Goal: Task Accomplishment & Management: Manage account settings

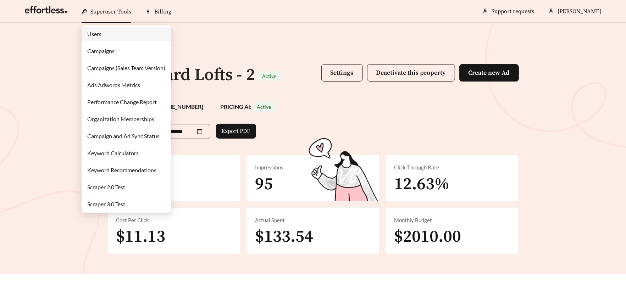
click at [115, 50] on link "Campaigns" at bounding box center [100, 51] width 27 height 7
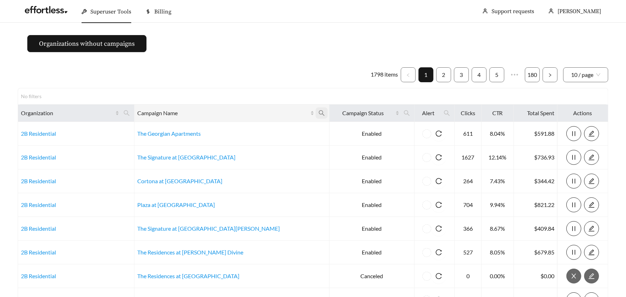
click at [319, 114] on icon "search" at bounding box center [322, 113] width 6 height 6
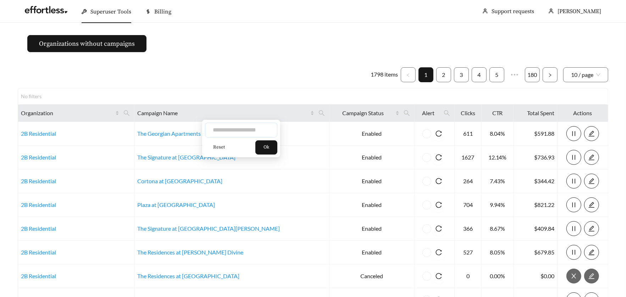
click at [260, 127] on input "text" at bounding box center [241, 130] width 72 height 15
type input "*****"
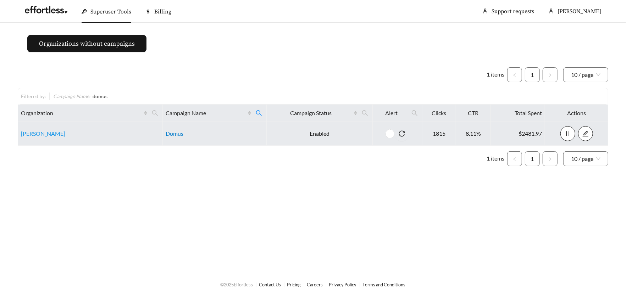
click at [176, 135] on link "Domus" at bounding box center [175, 133] width 18 height 7
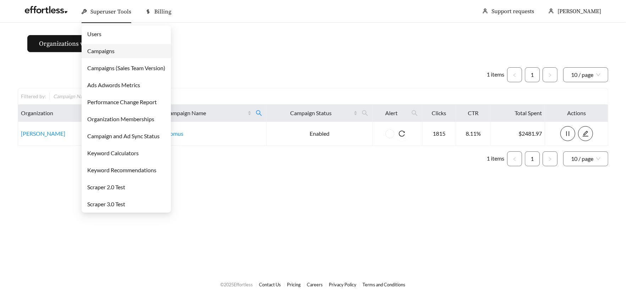
click at [115, 54] on link "Campaigns" at bounding box center [100, 51] width 27 height 7
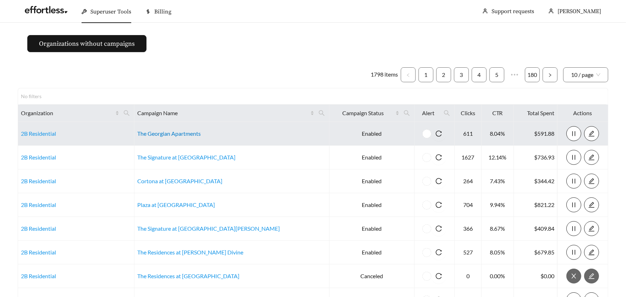
click at [201, 133] on link "The Georgian Apartments" at bounding box center [168, 133] width 63 height 7
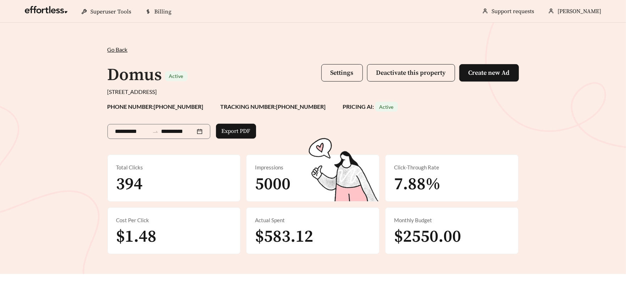
click at [331, 82] on span "Settings Deactivate this property Create new Ad" at bounding box center [420, 75] width 198 height 22
click at [331, 72] on span "Settings" at bounding box center [342, 73] width 23 height 8
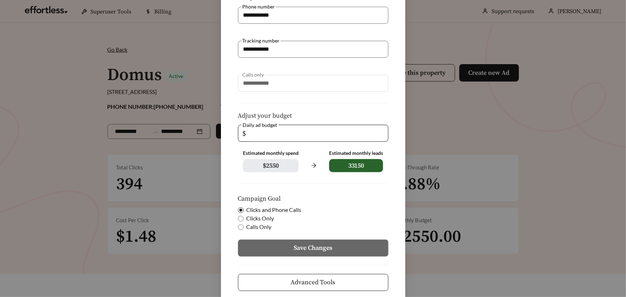
scroll to position [104, 0]
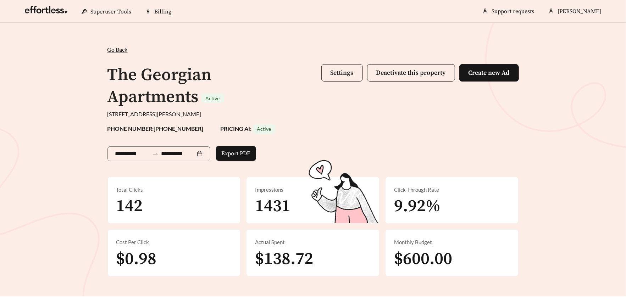
click at [351, 79] on button "Settings" at bounding box center [341, 72] width 41 height 17
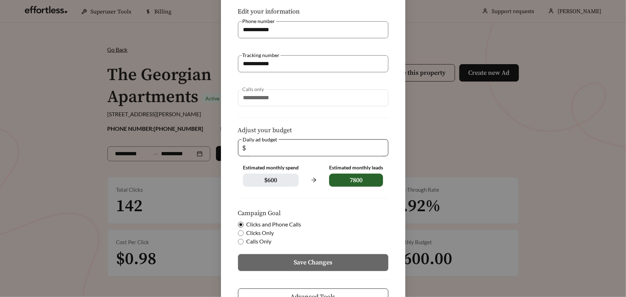
scroll to position [93, 0]
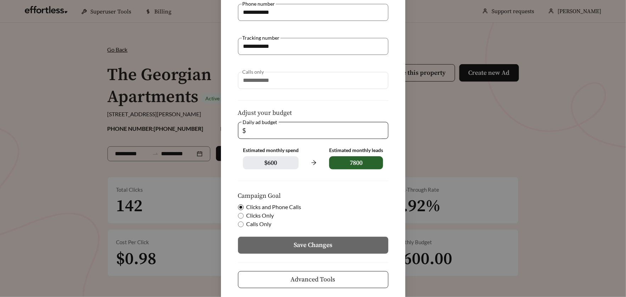
click at [108, 55] on div "**********" at bounding box center [313, 148] width 626 height 297
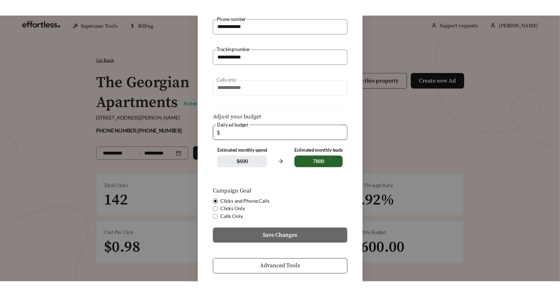
scroll to position [68, 0]
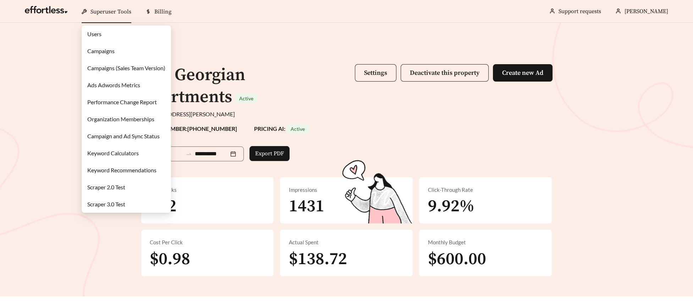
click at [96, 54] on link "Campaigns" at bounding box center [100, 51] width 27 height 7
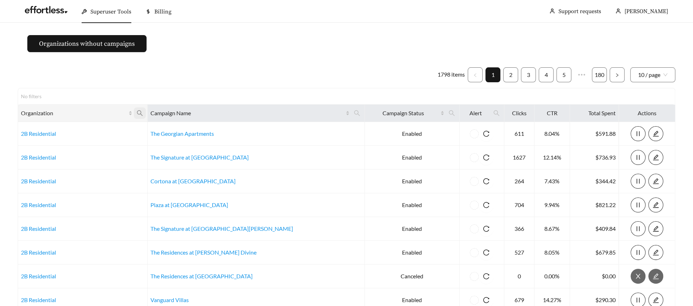
click at [143, 112] on icon "search" at bounding box center [140, 113] width 6 height 6
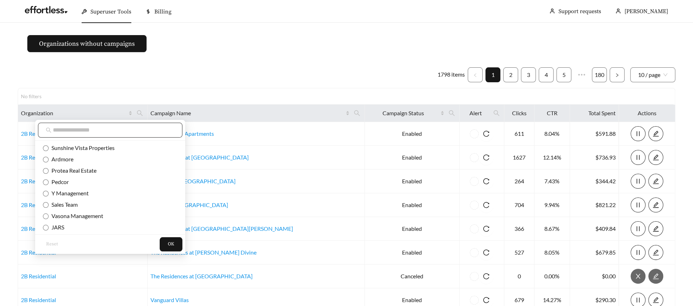
click at [141, 132] on input "text" at bounding box center [114, 130] width 122 height 9
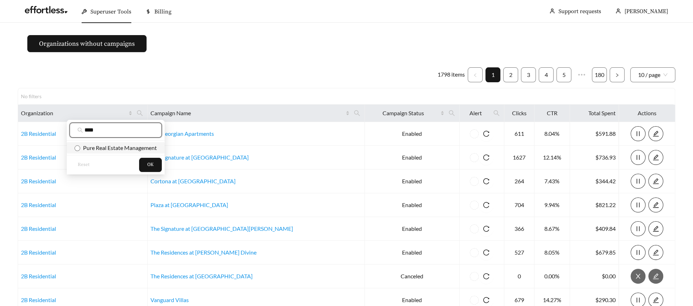
type input "****"
click at [144, 152] on li "Pure Real Estate Management" at bounding box center [116, 147] width 98 height 11
click at [153, 166] on span "OK" at bounding box center [150, 164] width 6 height 7
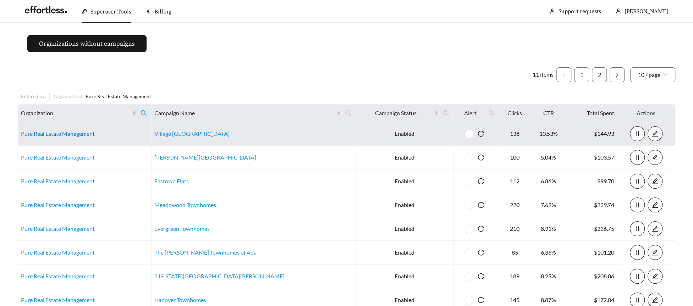
click at [53, 134] on link "Pure Real Estate Management" at bounding box center [58, 133] width 74 height 7
click at [80, 132] on link "Pure Real Estate Management" at bounding box center [58, 133] width 74 height 7
click at [50, 137] on td "Pure Real Estate Management" at bounding box center [84, 134] width 133 height 24
click at [51, 133] on link "Pure Real Estate Management" at bounding box center [58, 133] width 74 height 7
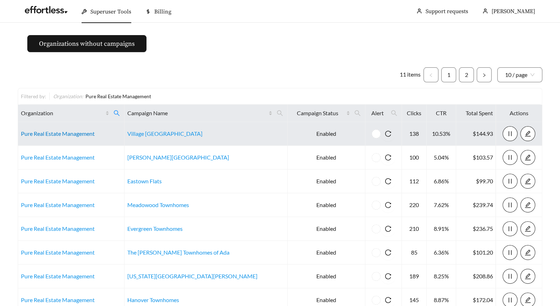
click at [42, 133] on link "Pure Real Estate Management" at bounding box center [58, 133] width 74 height 7
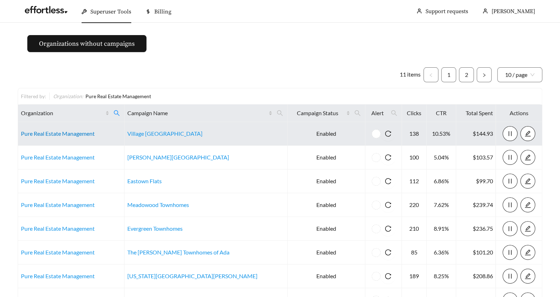
click at [56, 132] on link "Pure Real Estate Management" at bounding box center [58, 133] width 74 height 7
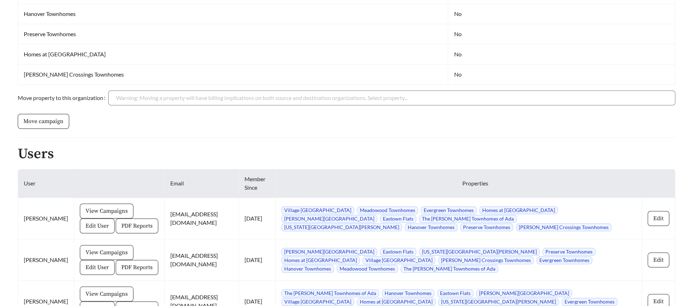
scroll to position [452, 0]
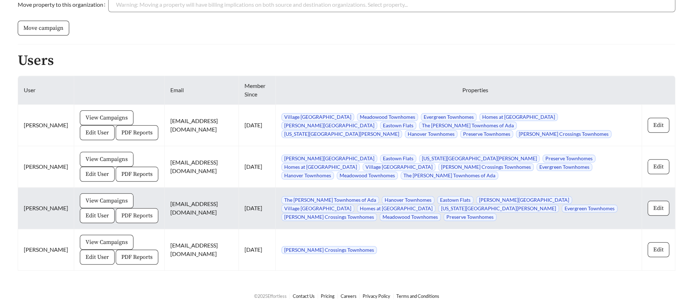
click at [121, 216] on span "PDF Reports" at bounding box center [136, 215] width 31 height 9
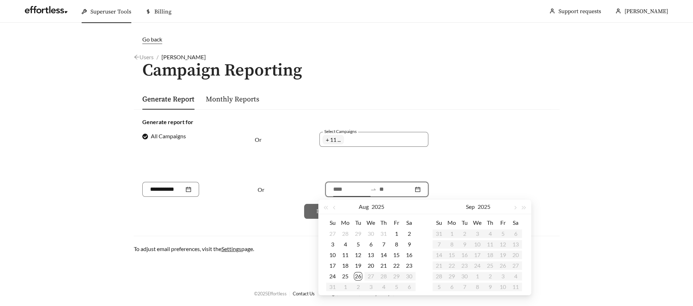
click at [343, 190] on input at bounding box center [350, 189] width 34 height 9
click at [337, 210] on button "button" at bounding box center [334, 207] width 9 height 14
type input "**********"
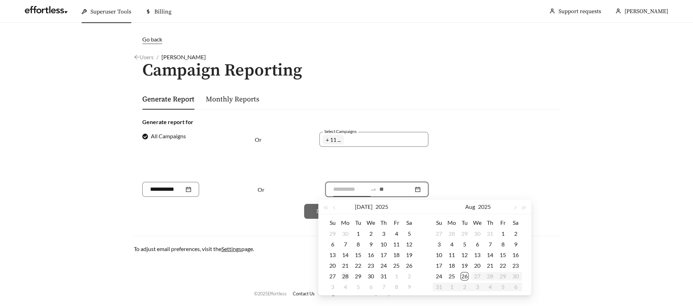
click at [349, 276] on div "28" at bounding box center [345, 276] width 9 height 9
type input "**********"
click at [450, 276] on div "25" at bounding box center [451, 276] width 9 height 9
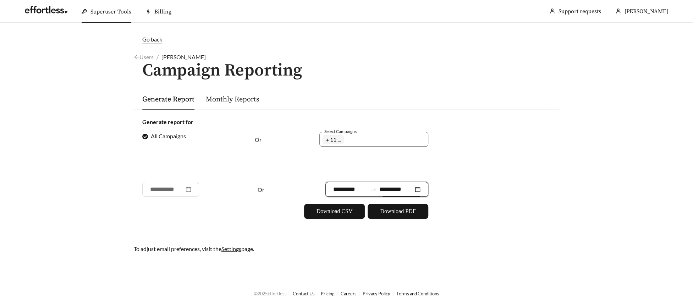
click at [389, 194] on div "**********" at bounding box center [376, 189] width 103 height 15
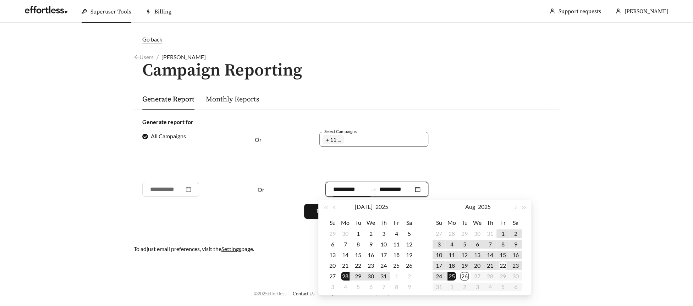
type input "**********"
click at [503, 268] on div "22" at bounding box center [502, 265] width 9 height 9
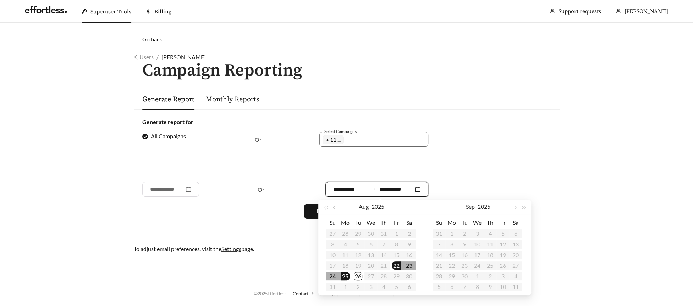
type input "**********"
click at [398, 267] on div "22" at bounding box center [396, 265] width 9 height 9
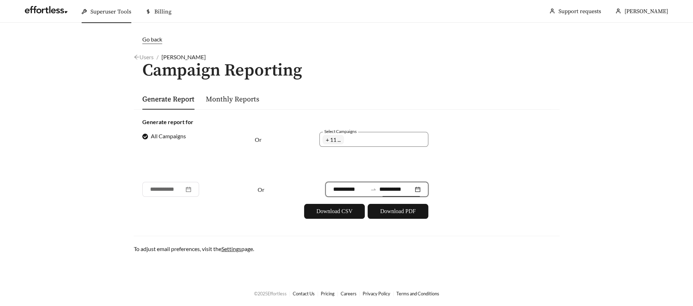
click at [349, 192] on input "**********" at bounding box center [350, 189] width 34 height 9
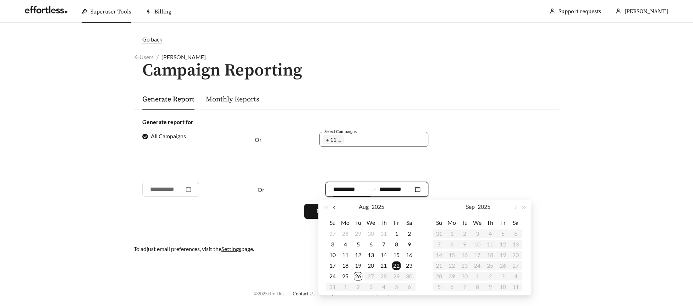
click at [332, 209] on button "button" at bounding box center [334, 207] width 9 height 14
type input "**********"
click at [393, 266] on div "25" at bounding box center [396, 265] width 9 height 9
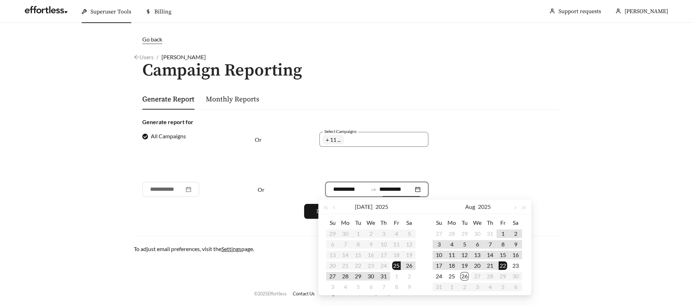
click at [404, 176] on form "**********" at bounding box center [346, 168] width 409 height 101
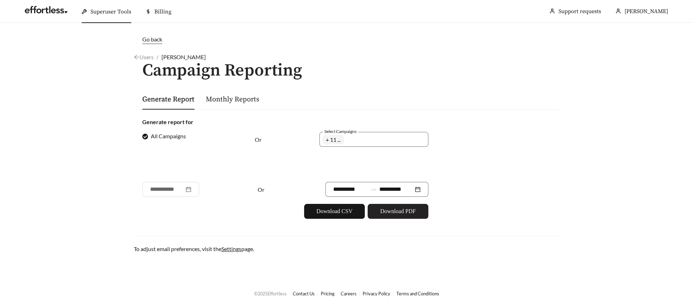
click at [402, 214] on span "Download PDF" at bounding box center [397, 211] width 35 height 9
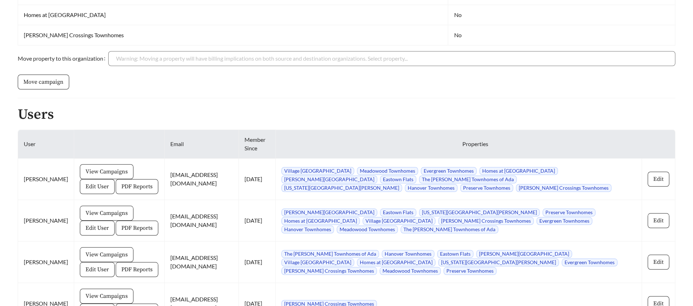
scroll to position [452, 0]
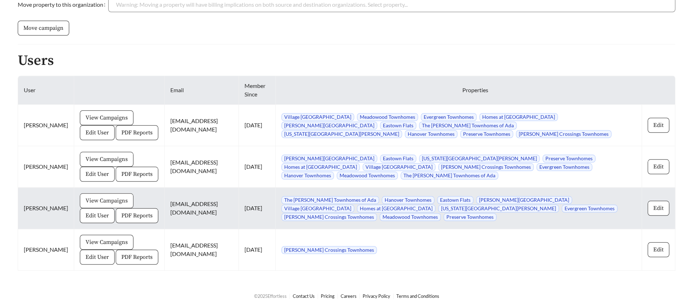
click at [102, 200] on span "View Campaigns" at bounding box center [106, 200] width 42 height 9
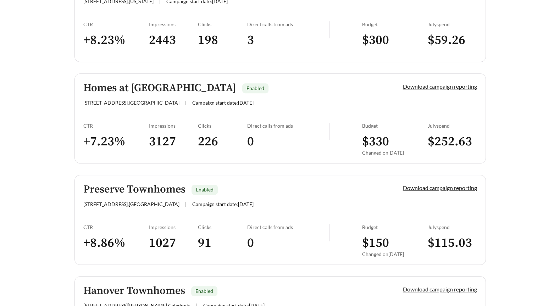
scroll to position [245, 0]
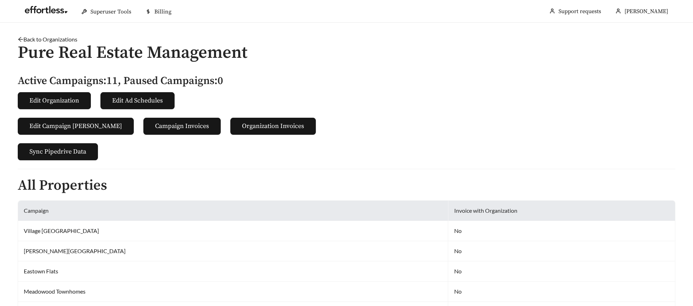
scroll to position [452, 0]
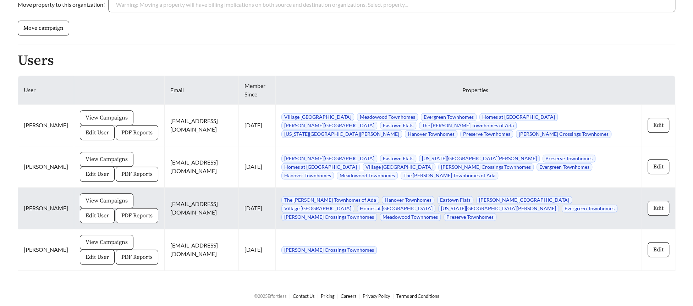
click at [121, 214] on span "PDF Reports" at bounding box center [136, 215] width 31 height 9
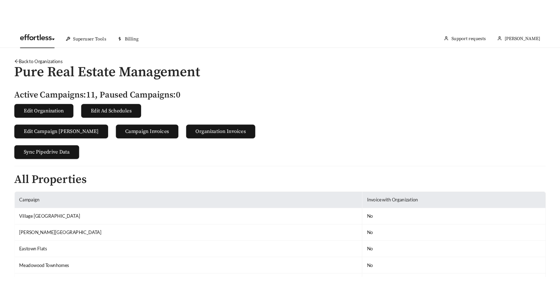
scroll to position [452, 0]
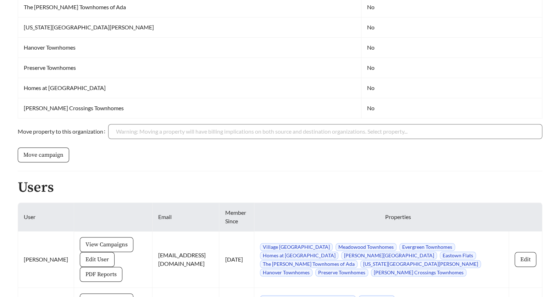
scroll to position [460, 0]
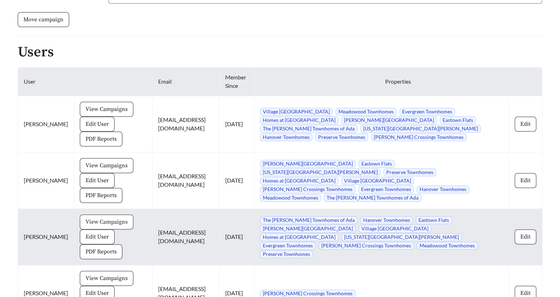
click at [94, 218] on span "View Campaigns" at bounding box center [106, 222] width 42 height 9
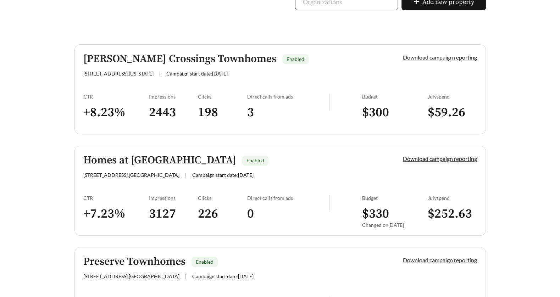
scroll to position [127, 0]
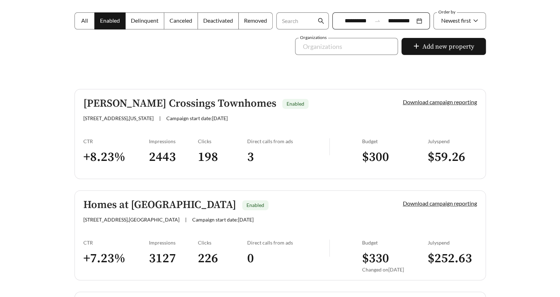
click at [125, 141] on div "CTR" at bounding box center [116, 141] width 66 height 6
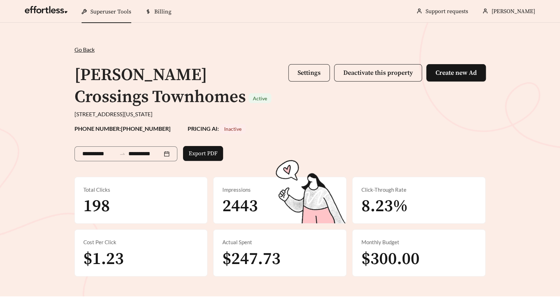
scroll to position [326, 0]
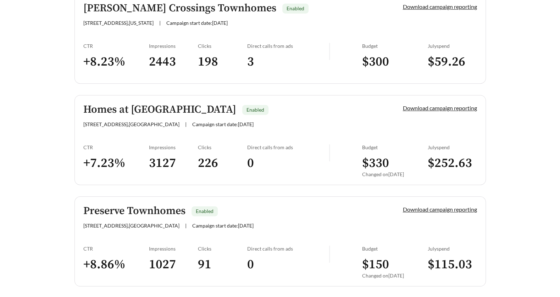
scroll to position [236, 0]
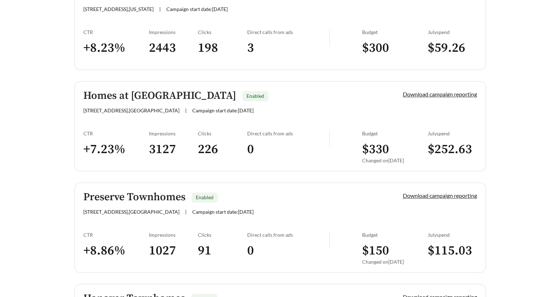
click at [128, 142] on h3 "+ 7.23 %" at bounding box center [116, 150] width 66 height 16
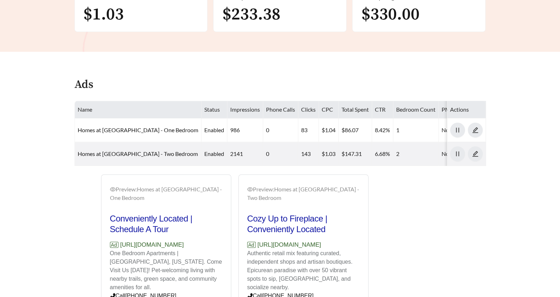
scroll to position [250, 0]
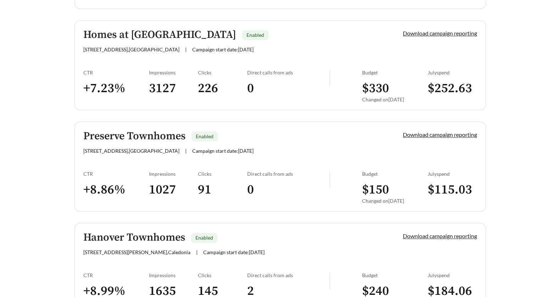
scroll to position [294, 0]
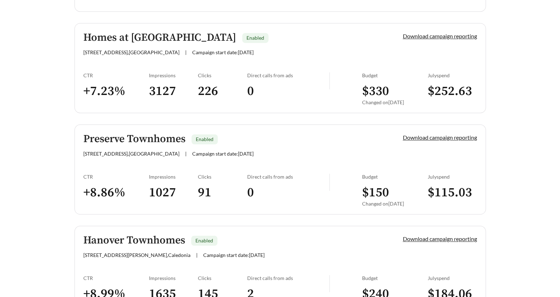
click at [106, 81] on div "CTR + 7.23 %" at bounding box center [116, 91] width 66 height 38
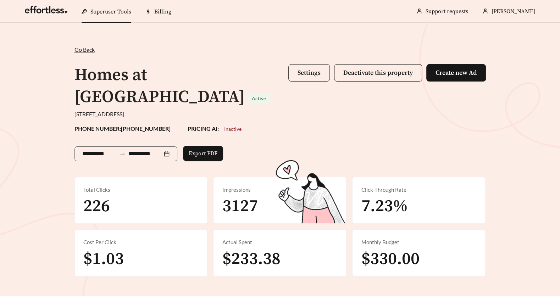
click at [298, 71] on span "Settings" at bounding box center [309, 73] width 23 height 8
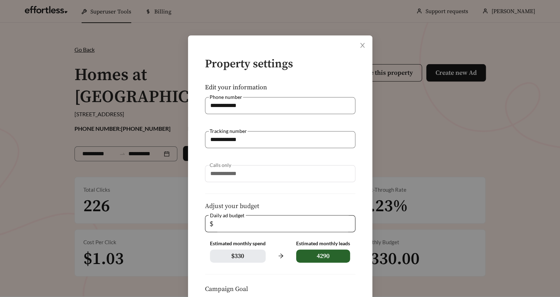
scroll to position [104, 0]
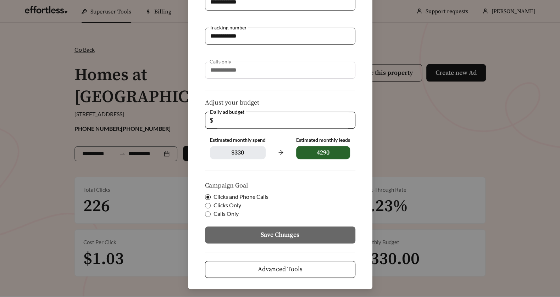
click at [266, 275] on button "Advanced Tools" at bounding box center [280, 269] width 150 height 17
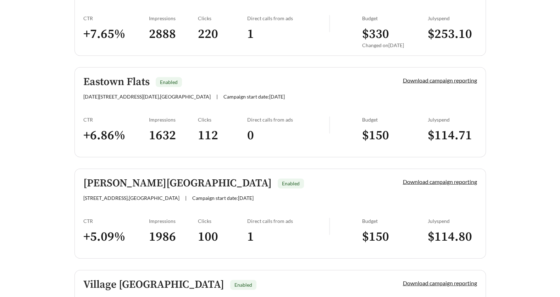
scroll to position [1056, 0]
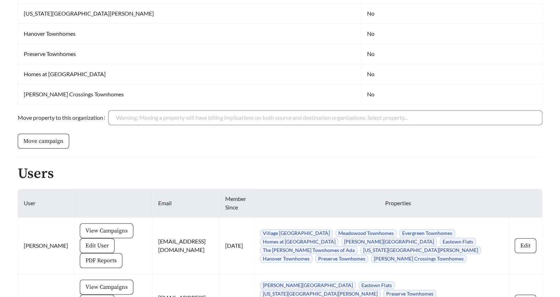
scroll to position [460, 0]
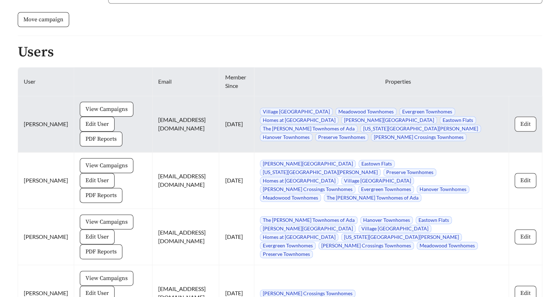
click at [526, 120] on span "Edit" at bounding box center [525, 124] width 10 height 9
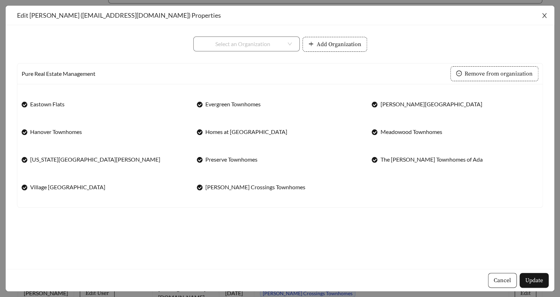
click at [541, 17] on icon "close" at bounding box center [544, 15] width 6 height 6
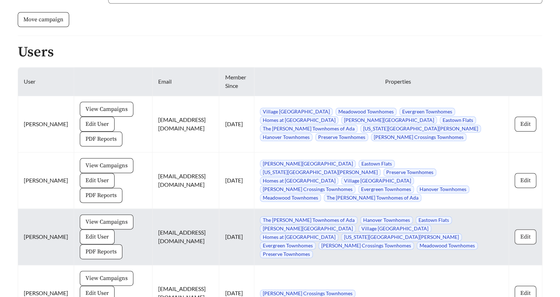
click at [526, 233] on span "Edit" at bounding box center [525, 237] width 10 height 9
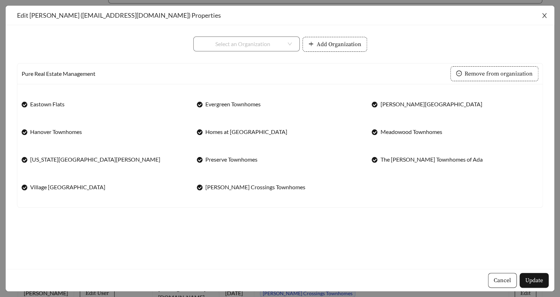
click at [542, 12] on span "Close" at bounding box center [545, 16] width 20 height 20
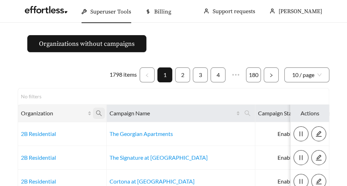
click at [100, 113] on icon "search" at bounding box center [99, 113] width 6 height 6
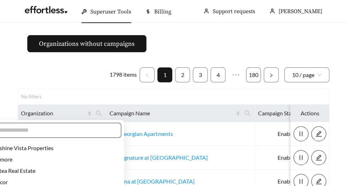
click at [81, 132] on input "text" at bounding box center [53, 130] width 122 height 9
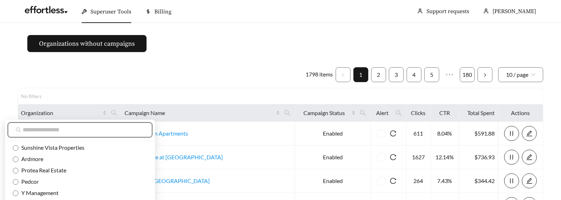
click at [124, 132] on input "text" at bounding box center [84, 130] width 122 height 9
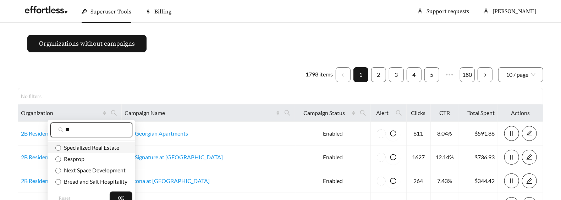
type input "**"
click at [111, 148] on span "Specialized Real Estate" at bounding box center [90, 147] width 58 height 7
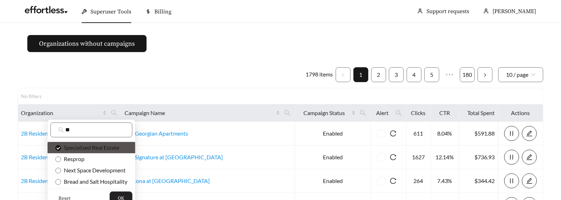
click at [122, 185] on span "OK" at bounding box center [121, 198] width 6 height 7
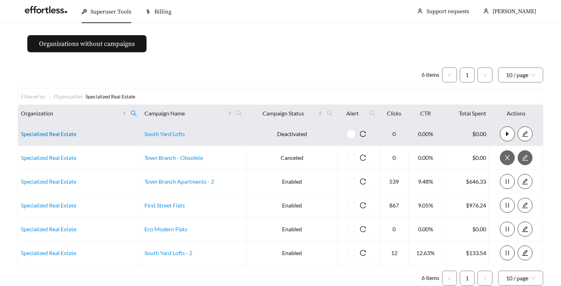
click at [33, 134] on link "Specialized Real Estate" at bounding box center [48, 133] width 55 height 7
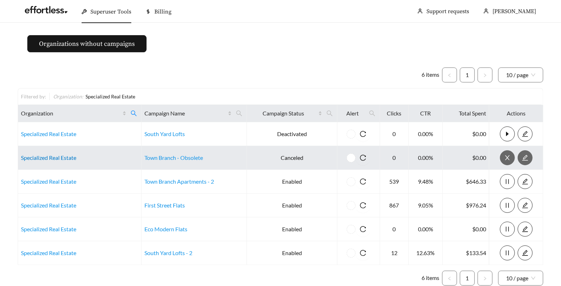
click at [63, 154] on link "Specialized Real Estate" at bounding box center [48, 157] width 55 height 7
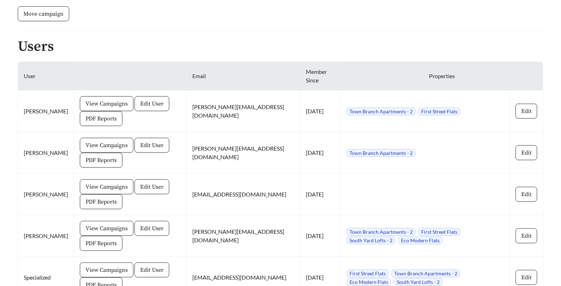
scroll to position [413, 0]
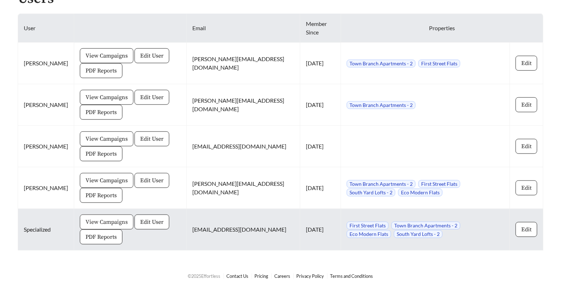
click at [85, 217] on span "View Campaigns" at bounding box center [106, 221] width 42 height 9
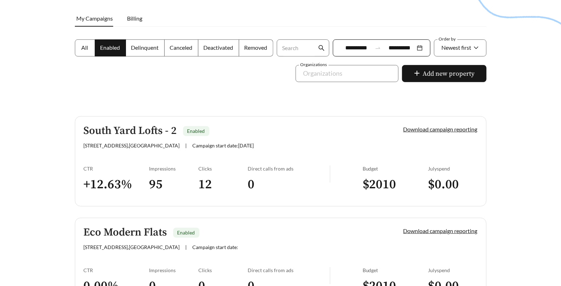
scroll to position [117, 0]
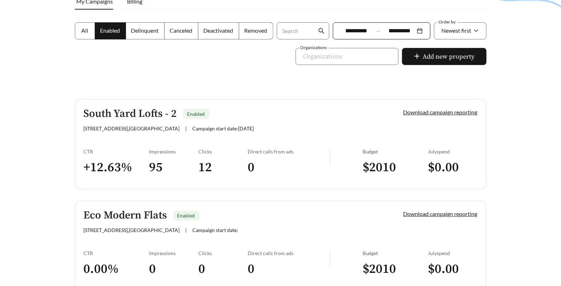
click at [111, 162] on h3 "+ 12.63 %" at bounding box center [117, 167] width 66 height 16
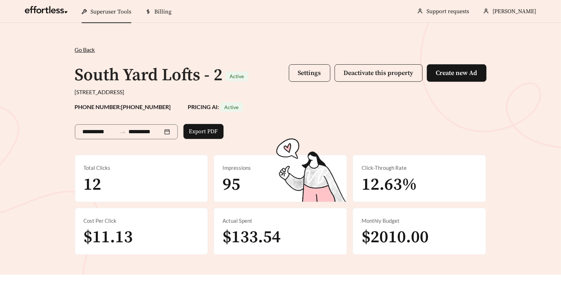
click at [111, 162] on div "Total Clicks 12" at bounding box center [141, 178] width 133 height 46
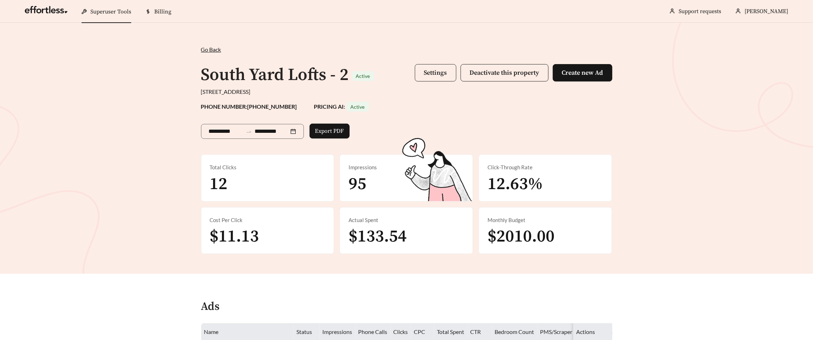
click at [433, 72] on span "Settings" at bounding box center [435, 73] width 23 height 8
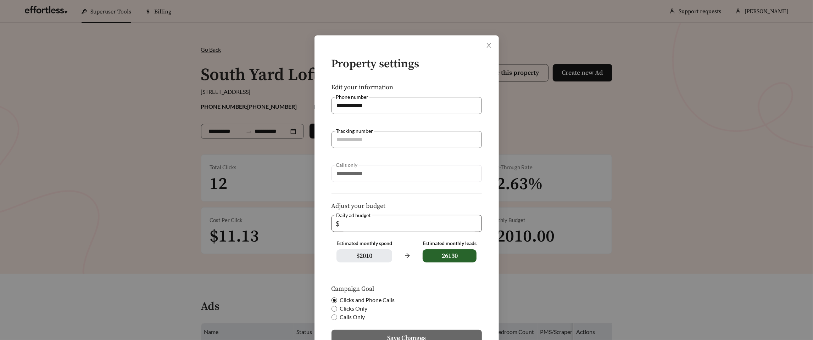
click at [474, 227] on input "**" at bounding box center [409, 224] width 136 height 16
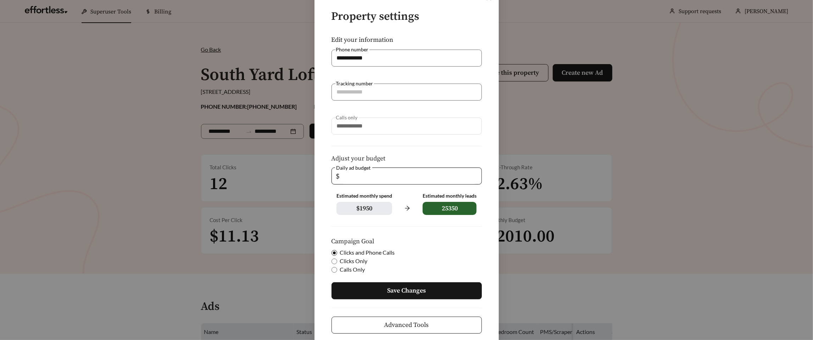
scroll to position [54, 0]
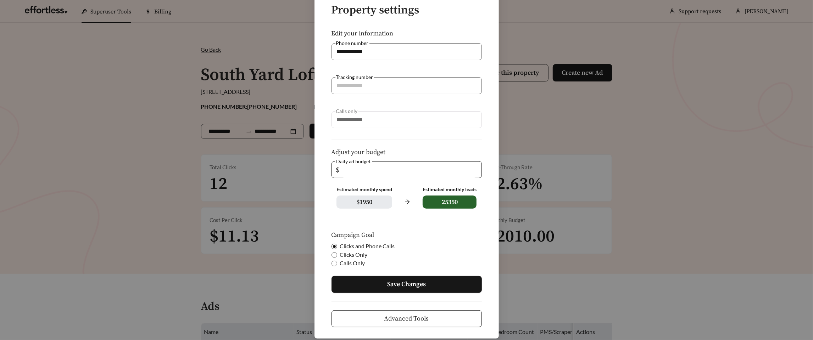
type input "**"
click at [411, 281] on span "Save Changes" at bounding box center [406, 285] width 39 height 10
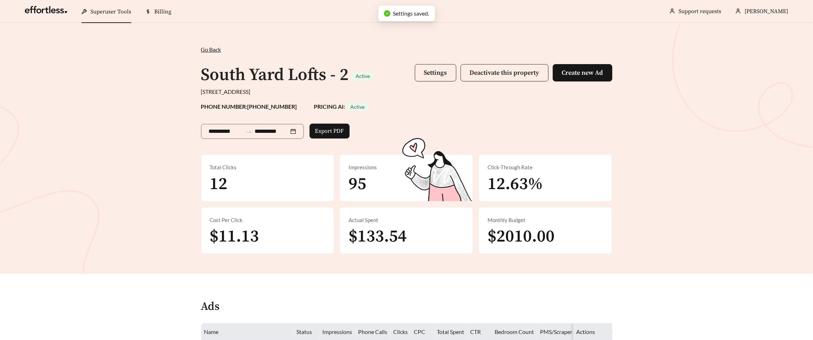
scroll to position [25, 0]
click at [267, 275] on main "**********" at bounding box center [406, 301] width 813 height 556
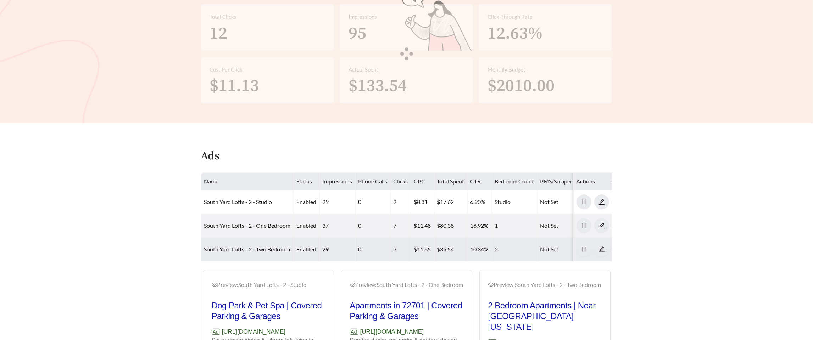
scroll to position [0, 0]
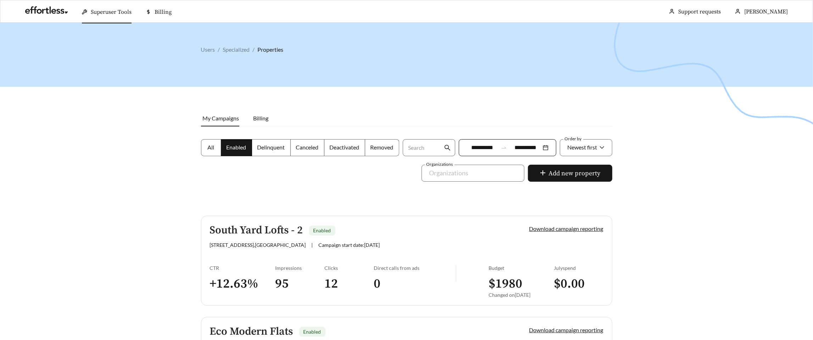
click at [240, 260] on link "South Yard Lofts - 2 Enabled 404 W Streamside Bnd , Fayetteville | Campaign sta…" at bounding box center [406, 261] width 411 height 90
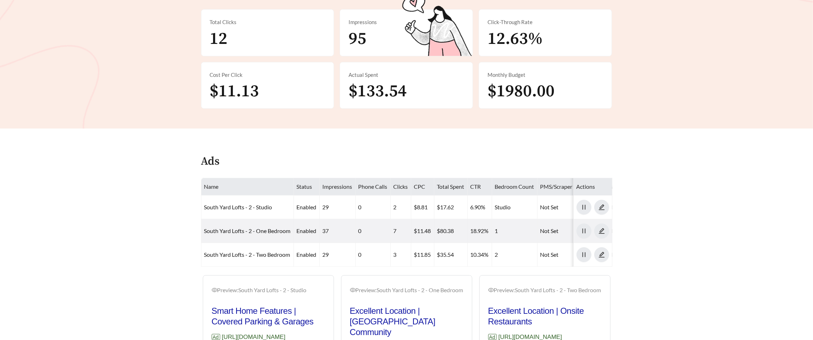
scroll to position [155, 0]
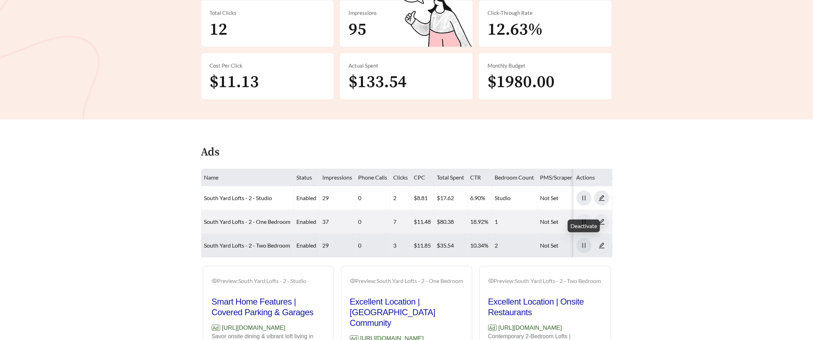
click at [560, 243] on icon "pause" at bounding box center [584, 246] width 6 height 6
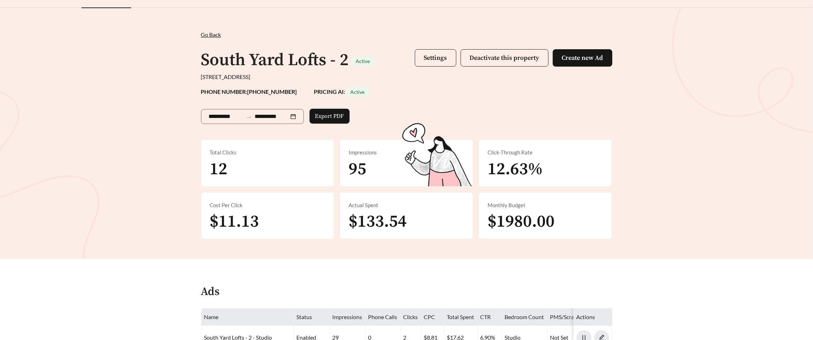
scroll to position [0, 0]
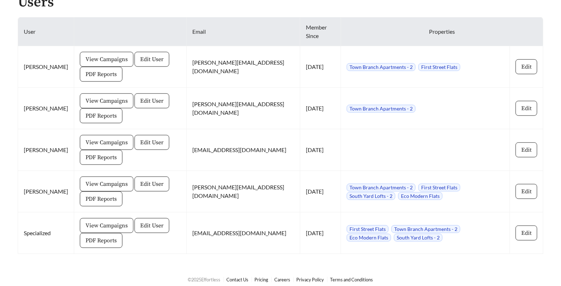
scroll to position [413, 0]
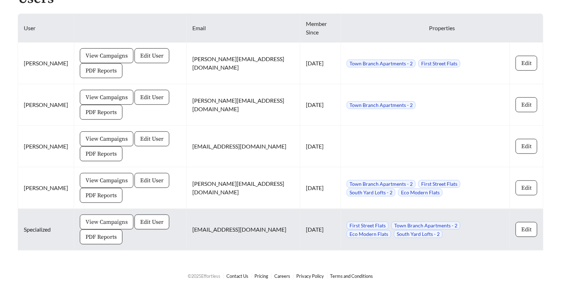
click at [111, 220] on span "View Campaigns" at bounding box center [106, 221] width 42 height 9
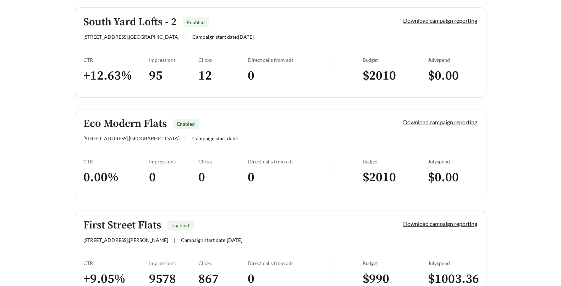
scroll to position [209, 0]
click at [107, 158] on div "CTR" at bounding box center [117, 160] width 66 height 6
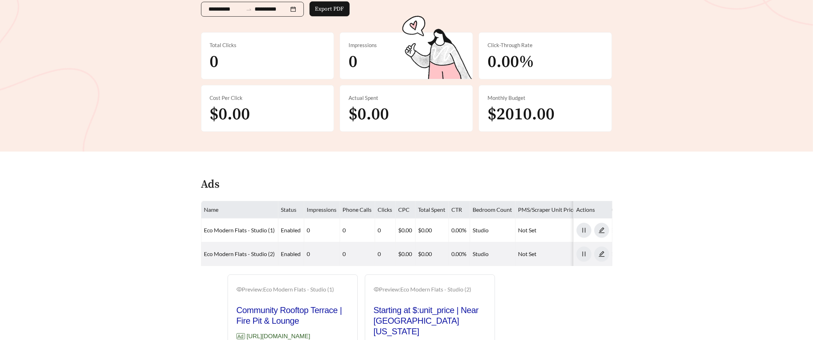
scroll to position [228, 0]
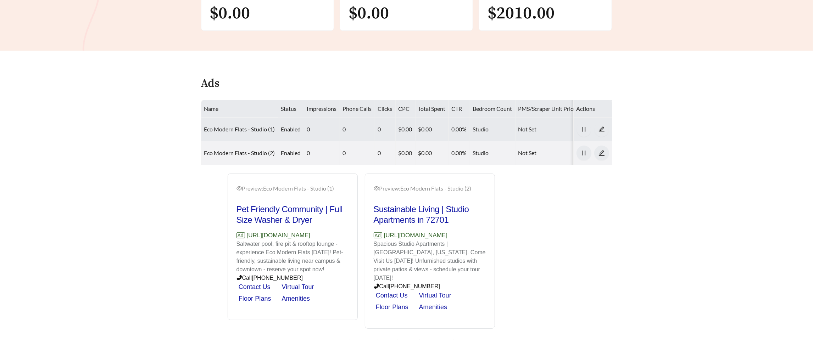
scroll to position [223, 0]
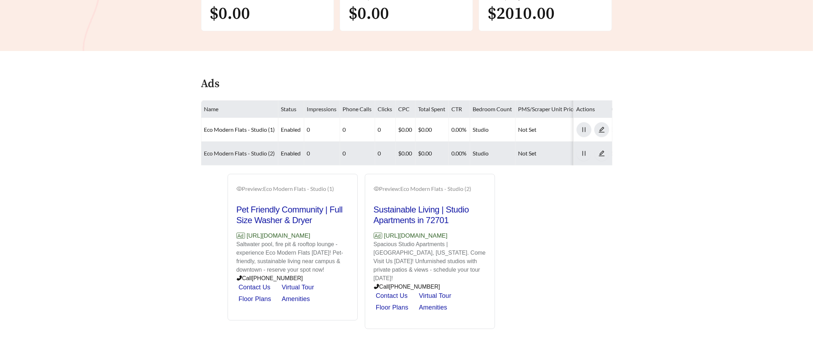
click at [232, 150] on link "Eco Modern Flats - Studio (2)" at bounding box center [239, 153] width 71 height 7
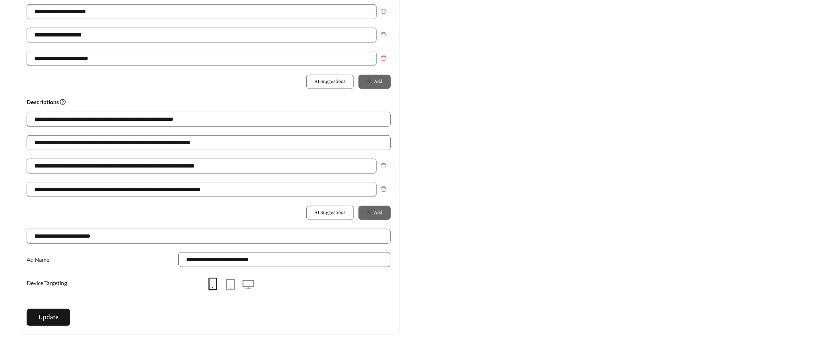
scroll to position [422, 0]
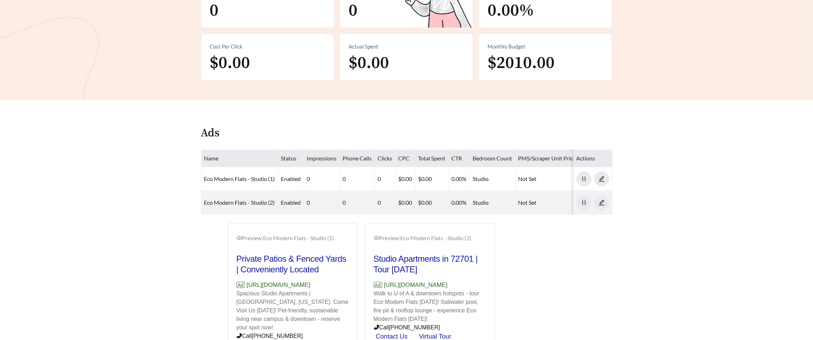
scroll to position [198, 0]
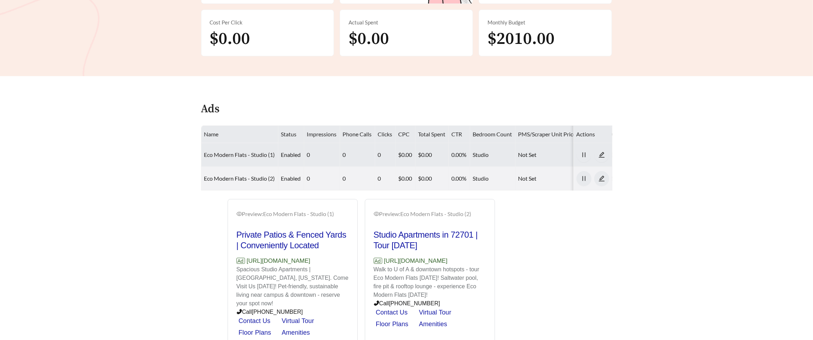
click at [219, 153] on link "Eco Modern Flats - Studio (1)" at bounding box center [239, 154] width 71 height 7
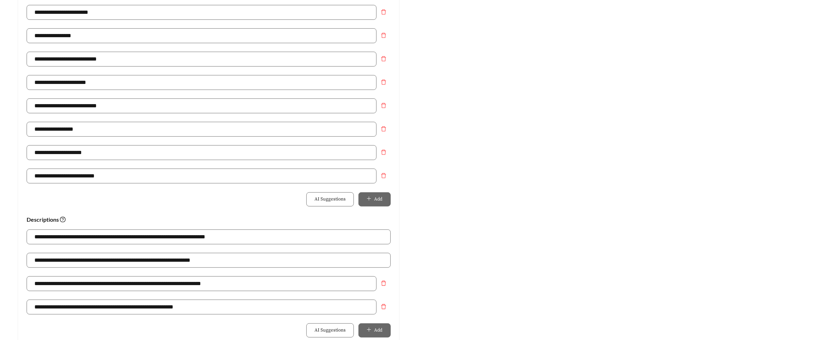
scroll to position [307, 0]
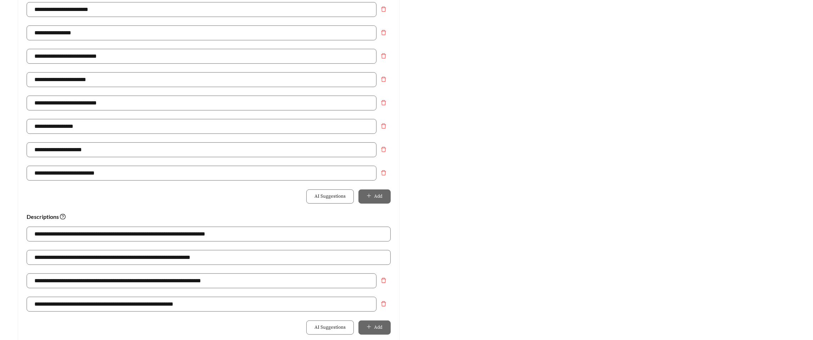
scroll to position [198, 0]
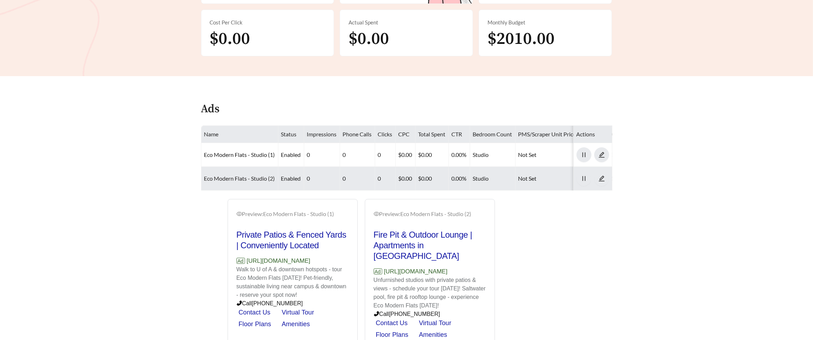
click at [217, 175] on link "Eco Modern Flats - Studio (2)" at bounding box center [239, 178] width 71 height 7
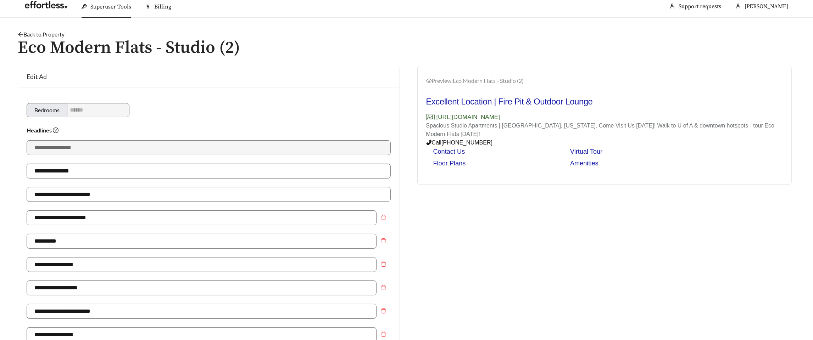
scroll to position [7, 0]
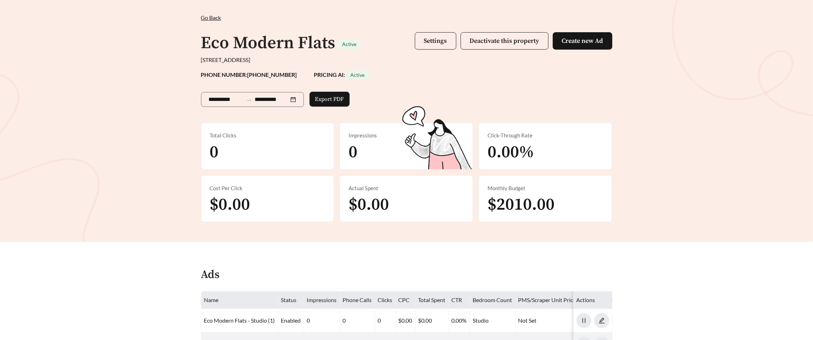
scroll to position [31, 0]
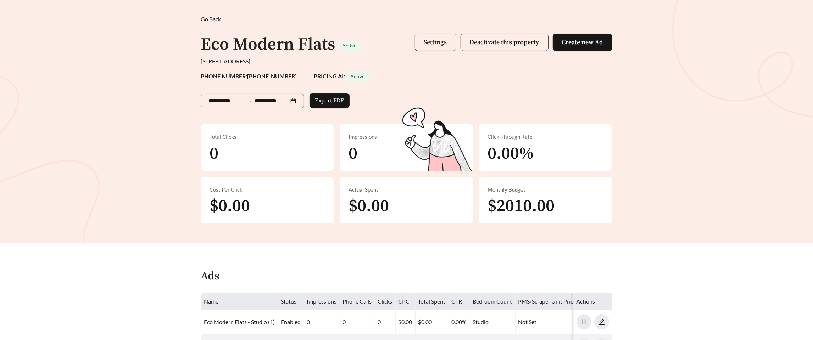
click at [427, 40] on span "Settings" at bounding box center [435, 42] width 23 height 8
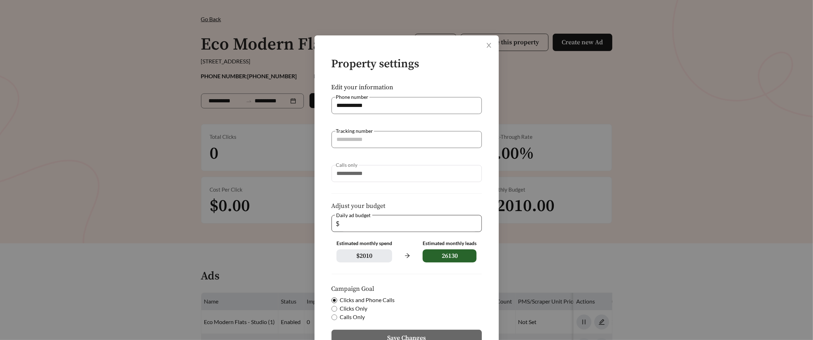
type input "**"
click at [475, 226] on input "**" at bounding box center [409, 224] width 136 height 16
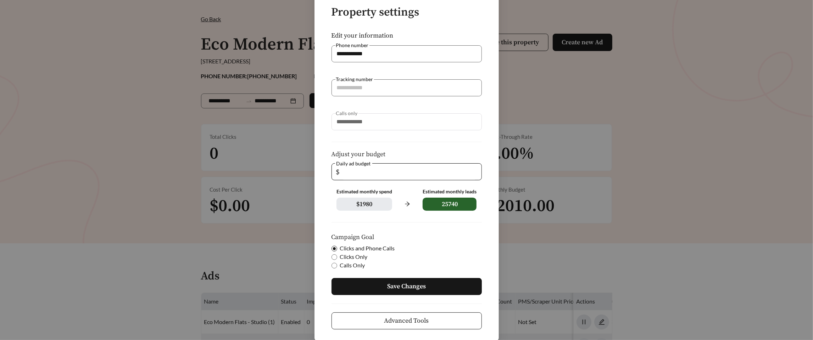
scroll to position [52, 0]
click at [419, 288] on span "Save Changes" at bounding box center [406, 286] width 39 height 10
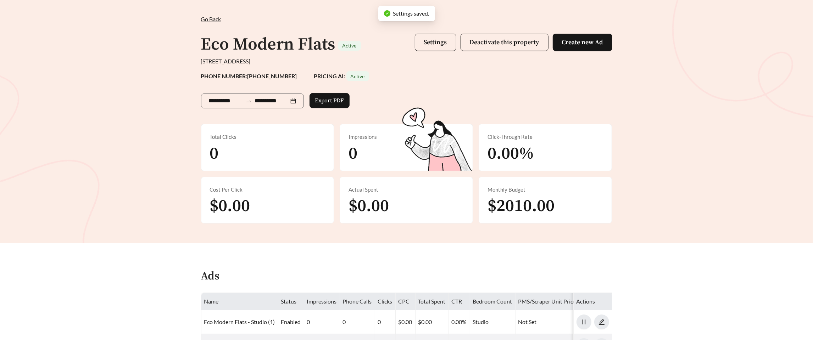
scroll to position [25, 0]
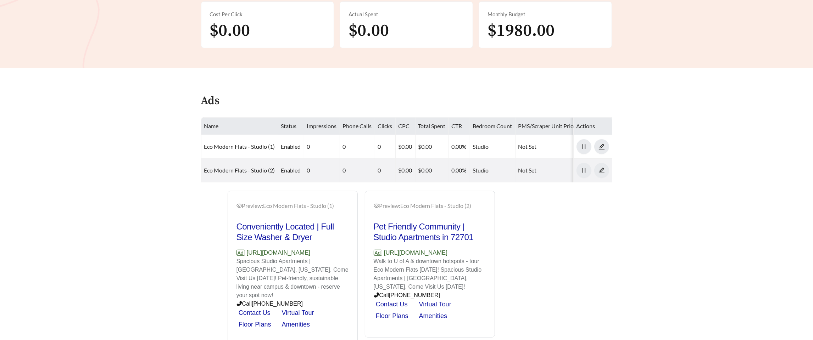
scroll to position [206, 0]
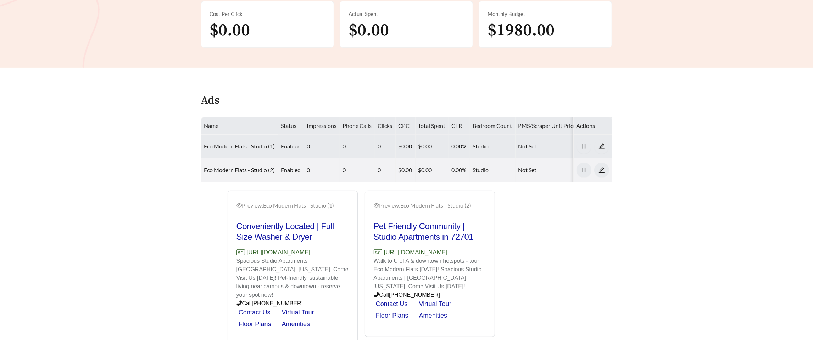
click at [219, 146] on link "Eco Modern Flats - Studio (1)" at bounding box center [239, 146] width 71 height 7
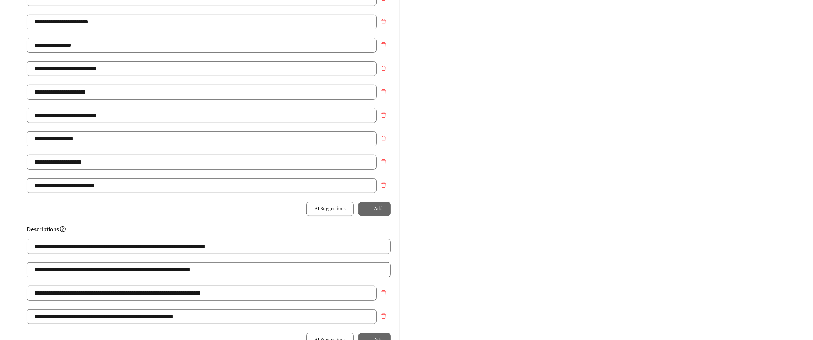
scroll to position [351, 0]
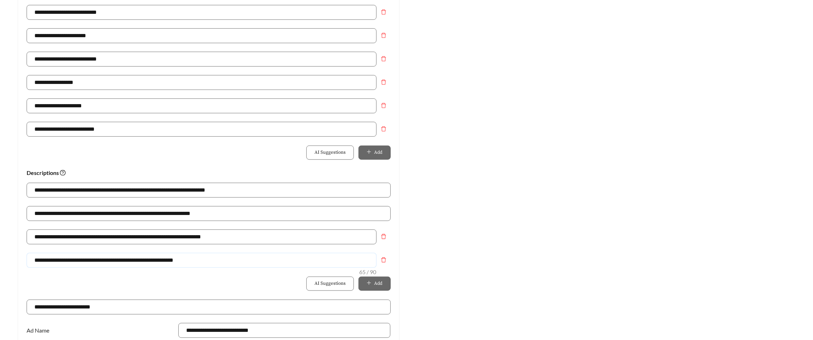
click at [99, 256] on input "**********" at bounding box center [202, 260] width 350 height 15
click at [122, 261] on input "**********" at bounding box center [202, 260] width 350 height 15
click at [177, 261] on input "**********" at bounding box center [202, 260] width 350 height 15
click at [262, 271] on div "**********" at bounding box center [209, 264] width 364 height 23
click at [259, 258] on input "**********" at bounding box center [202, 260] width 350 height 15
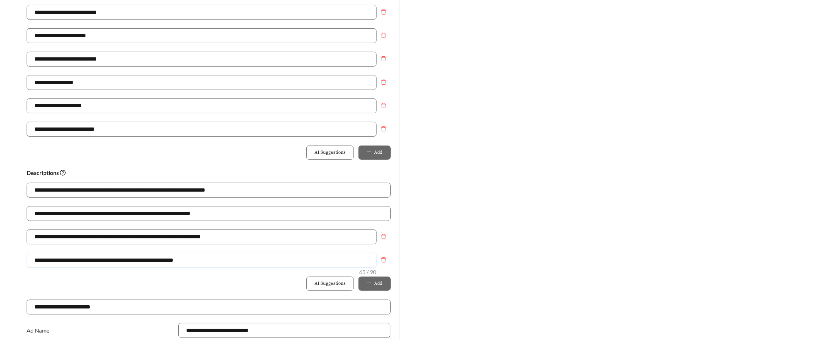
click at [257, 265] on input "**********" at bounding box center [202, 260] width 350 height 15
click at [384, 261] on icon "delete" at bounding box center [384, 261] width 6 height 6
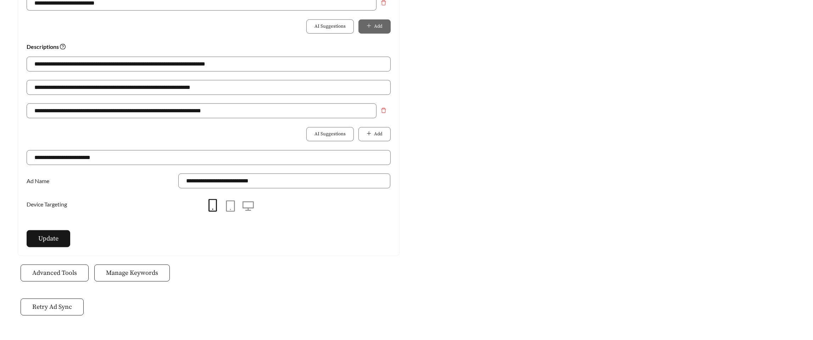
scroll to position [499, 0]
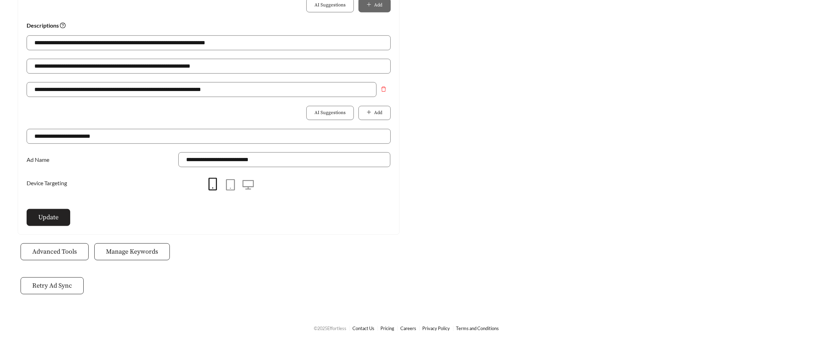
click at [52, 221] on span "Update" at bounding box center [48, 218] width 20 height 10
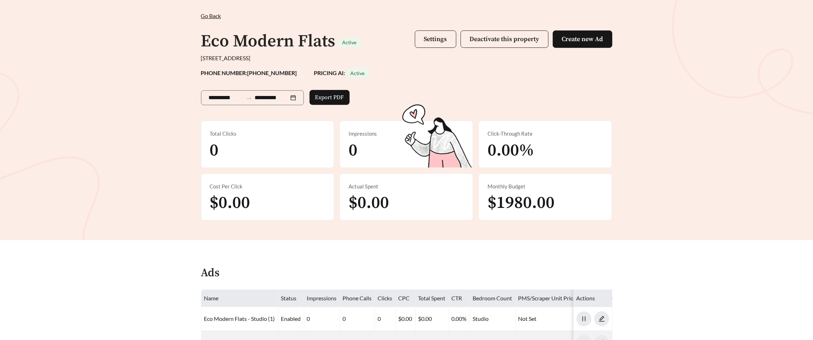
scroll to position [34, 0]
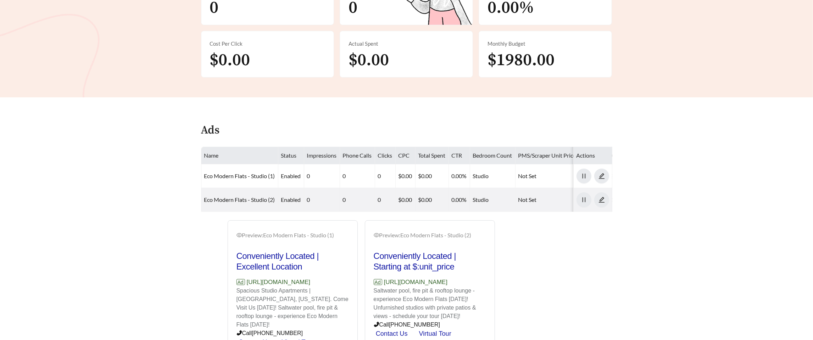
scroll to position [228, 0]
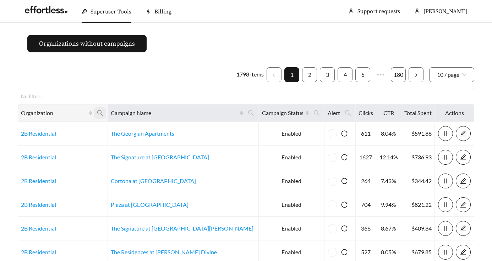
click at [103, 115] on icon "search" at bounding box center [100, 113] width 6 height 6
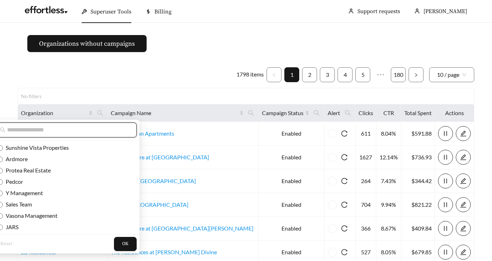
click at [95, 134] on input "text" at bounding box center [68, 130] width 122 height 9
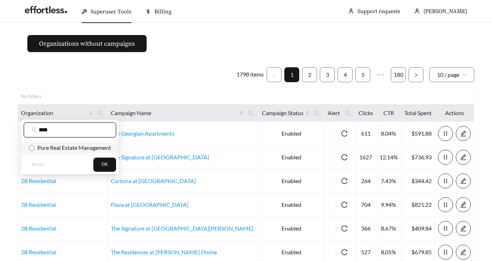
type input "****"
click at [98, 153] on li "Pure Real Estate Management" at bounding box center [70, 147] width 98 height 11
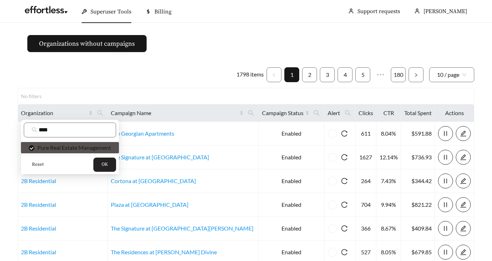
click at [113, 169] on button "OK" at bounding box center [104, 165] width 23 height 14
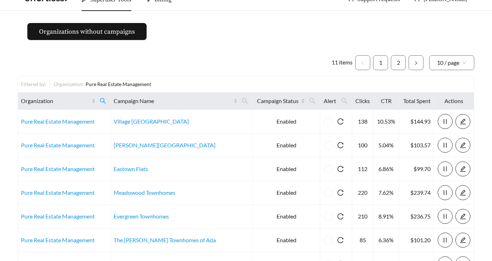
scroll to position [16, 0]
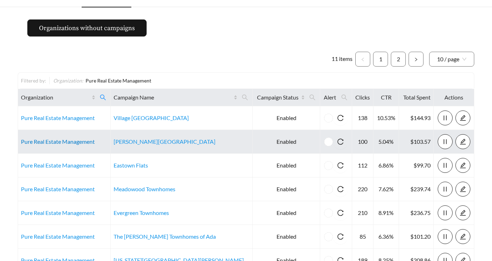
click at [72, 139] on link "Pure Real Estate Management" at bounding box center [58, 141] width 74 height 7
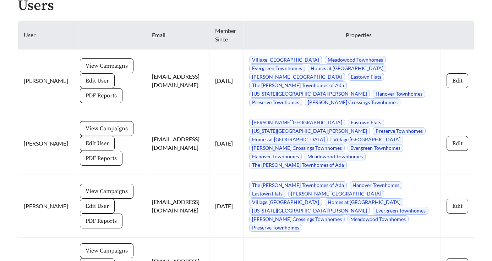
scroll to position [556, 0]
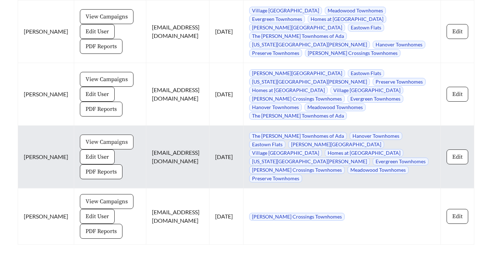
click at [85, 138] on span "View Campaigns" at bounding box center [106, 142] width 42 height 9
